Goal: Find specific page/section: Find specific page/section

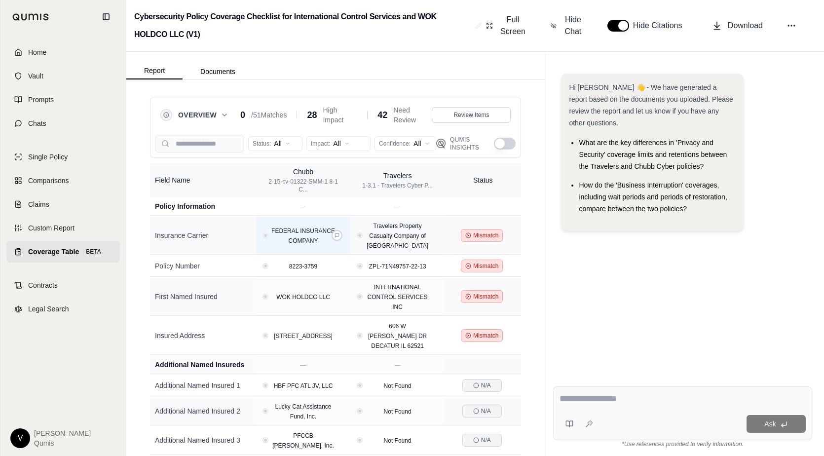
click at [266, 238] on div "FEDERAL INSURANCE COMPANY" at bounding box center [303, 236] width 77 height 20
click at [272, 236] on div "FEDERAL INSURANCE COMPANY" at bounding box center [303, 236] width 77 height 20
click at [358, 237] on div "Travelers Property Casualty Company of [GEOGRAPHIC_DATA]" at bounding box center [397, 236] width 86 height 30
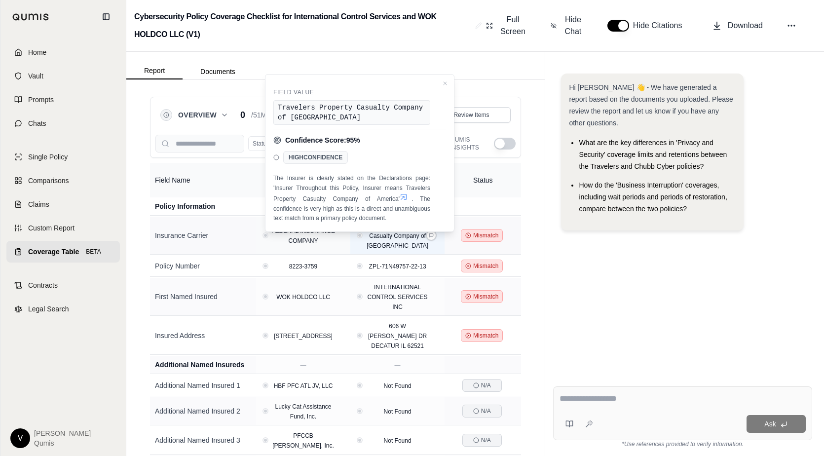
click at [361, 235] on div "Travelers Property Casualty Company of [GEOGRAPHIC_DATA]" at bounding box center [397, 236] width 77 height 30
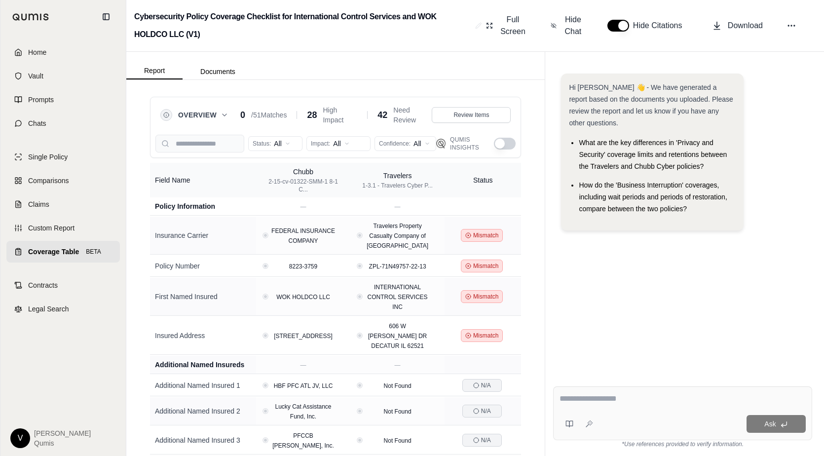
click at [763, 56] on div "Hi [PERSON_NAME] 👋 - We have generated a report based on the documents you uplo…" at bounding box center [683, 254] width 275 height 404
click at [22, 359] on div "Home Vault Prompts Chats Single Policy Comparisons Claims Custom Report Coverag…" at bounding box center [62, 245] width 125 height 423
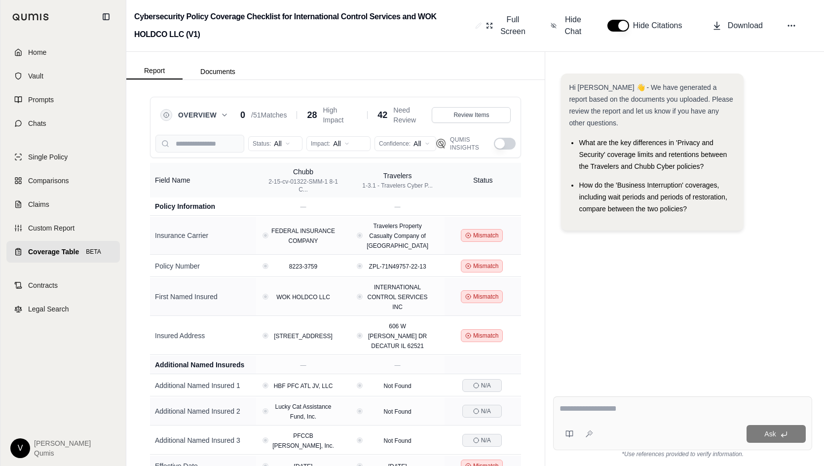
click at [775, 191] on div "Hi [PERSON_NAME] 👋 - We have generated a report based on the documents you uplo…" at bounding box center [682, 156] width 243 height 165
click at [785, 171] on div "Hi [PERSON_NAME] 👋 - We have generated a report based on the documents you uplo…" at bounding box center [682, 156] width 243 height 165
